Goal: Task Accomplishment & Management: Use online tool/utility

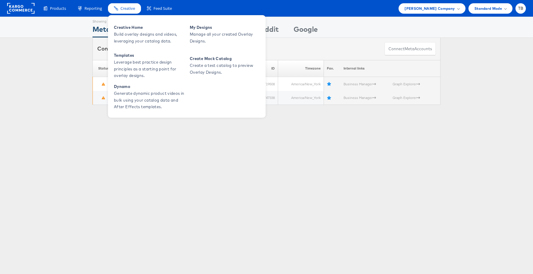
click at [128, 7] on span "Creative" at bounding box center [128, 9] width 15 height 6
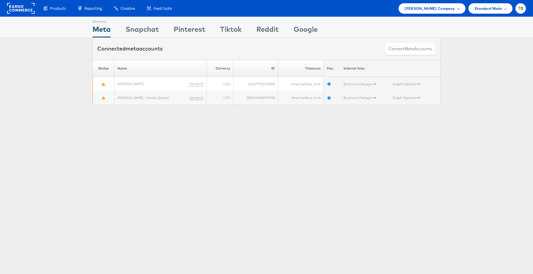
click at [455, 11] on div "[PERSON_NAME] Company" at bounding box center [432, 8] width 55 height 6
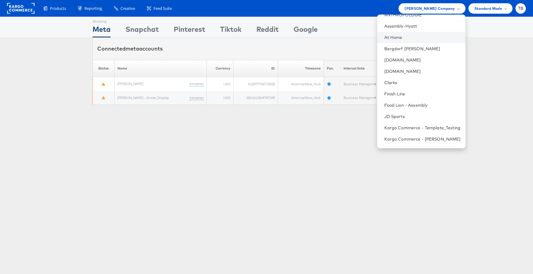
scroll to position [242, 0]
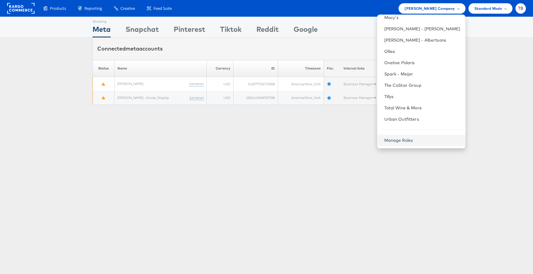
click at [405, 138] on link "Manage Roles" at bounding box center [399, 140] width 29 height 5
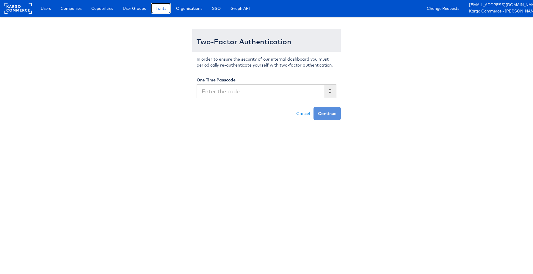
click at [164, 8] on span "Fonts" at bounding box center [161, 8] width 11 height 6
type input "391942"
click at [314, 107] on button "Continue" at bounding box center [327, 113] width 27 height 13
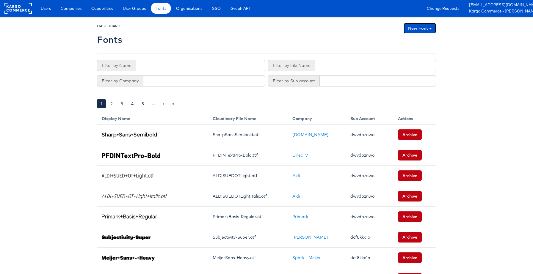
click at [428, 27] on link "New Font +" at bounding box center [420, 28] width 32 height 11
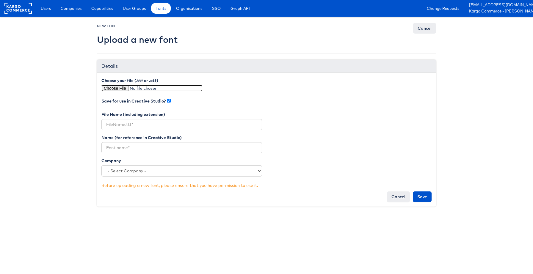
click at [124, 90] on input "file" at bounding box center [151, 88] width 101 height 7
type input "C:\fakepath\Proxima Nova Extrabold.ttf"
type input "Proxima Nova Extrabold.ttf"
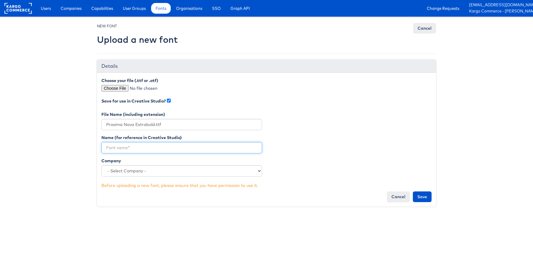
click at [150, 149] on input "text" at bounding box center [181, 147] width 161 height 11
type input "Proxima Nova - Extrabold"
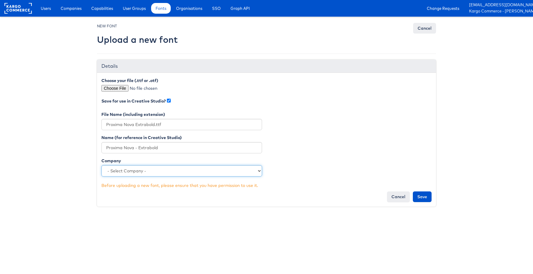
click at [133, 172] on select "- Select Company - AMP - Stop & Shop Sears Hometown and Outlet AMP - Giant The …" at bounding box center [181, 170] width 161 height 11
select select "4647"
click at [101, 165] on select "- Select Company - AMP - Stop & Shop Sears Hometown and Outlet AMP - Giant The …" at bounding box center [181, 170] width 161 height 11
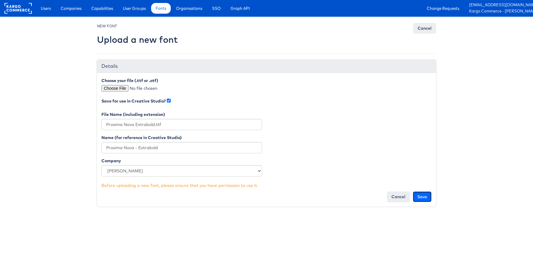
click at [422, 198] on input "Save" at bounding box center [422, 197] width 19 height 11
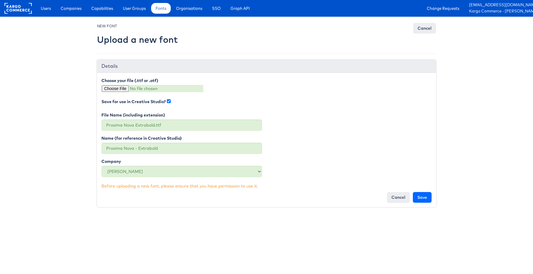
type input "Saving..."
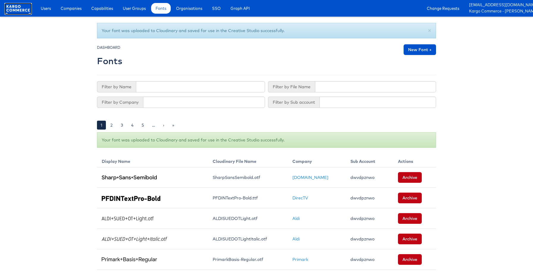
click at [13, 12] on rect at bounding box center [17, 8] width 27 height 11
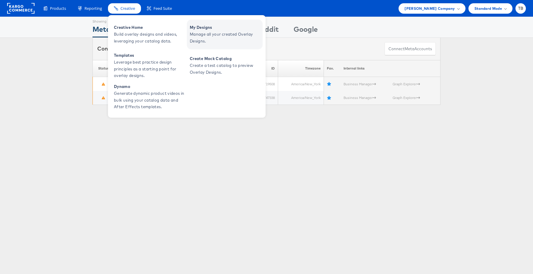
click at [219, 36] on span "Manage all your created Overlay Designs." at bounding box center [225, 38] width 71 height 14
